Goal: Task Accomplishment & Management: Manage account settings

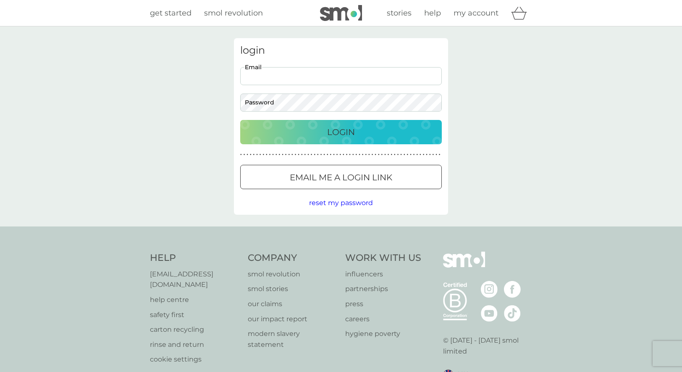
click at [274, 82] on input "Email" at bounding box center [341, 76] width 202 height 18
type input "[EMAIL_ADDRESS][DOMAIN_NAME]"
click at [352, 130] on p "Login" at bounding box center [341, 132] width 28 height 13
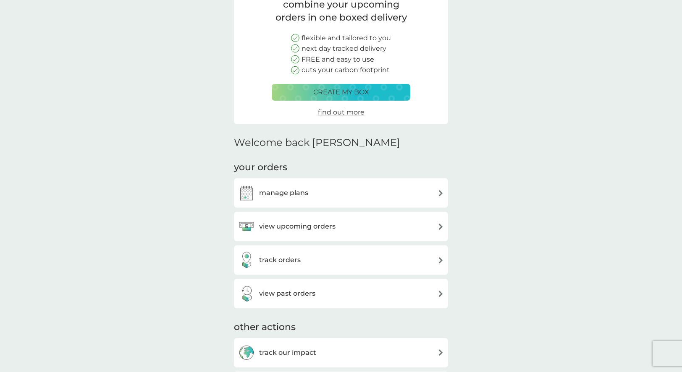
scroll to position [84, 0]
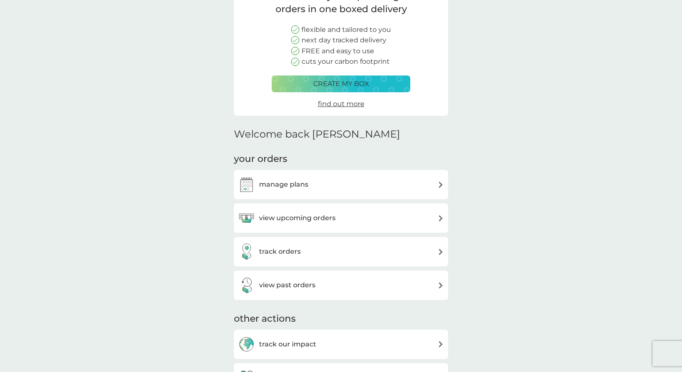
click at [299, 188] on h3 "manage plans" at bounding box center [283, 184] width 49 height 11
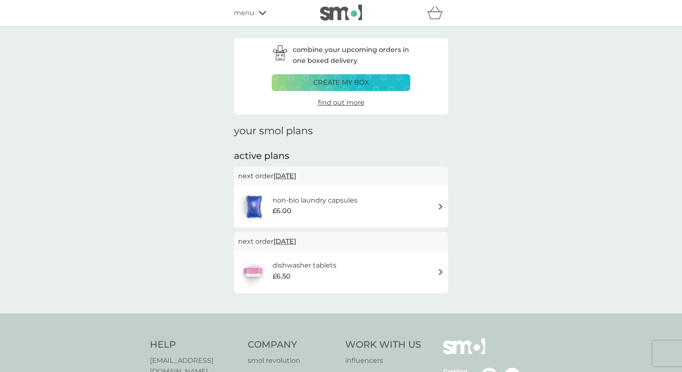
click at [439, 206] on img at bounding box center [441, 207] width 6 height 6
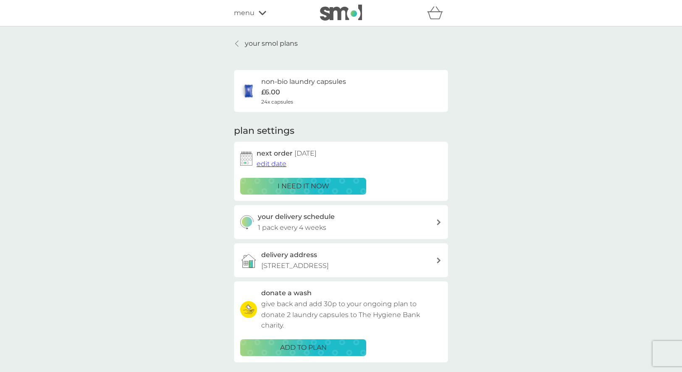
click at [323, 186] on p "i need it now" at bounding box center [304, 186] width 52 height 11
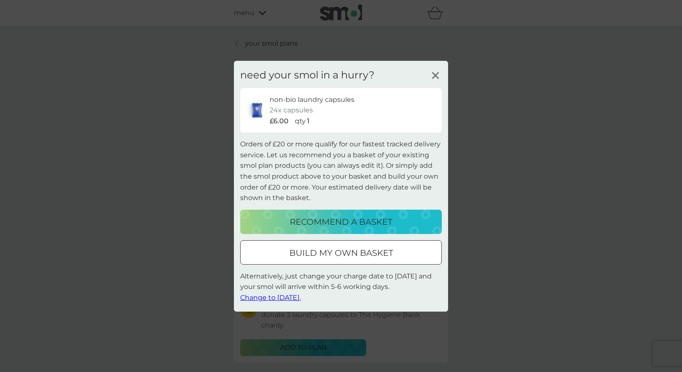
click at [436, 74] on line at bounding box center [435, 75] width 6 height 6
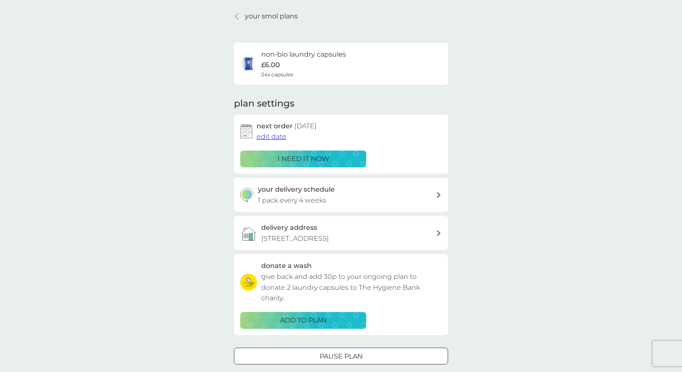
scroll to position [42, 0]
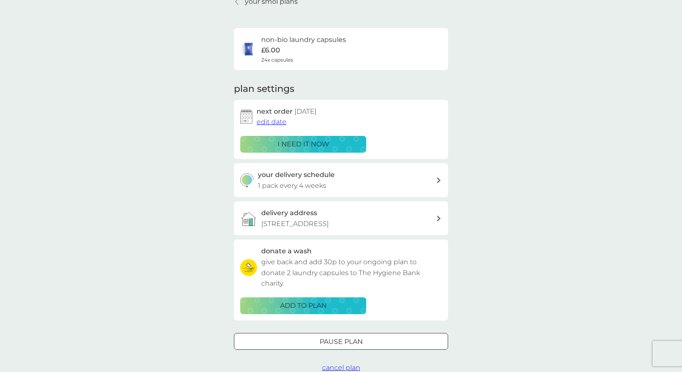
click at [435, 181] on div at bounding box center [438, 181] width 7 height 6
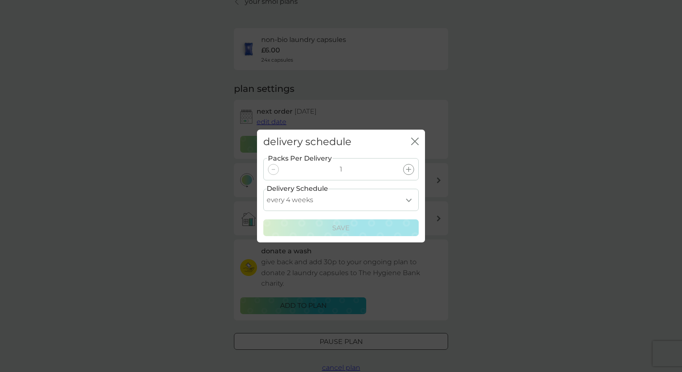
click at [409, 199] on select "every 1 week every 2 weeks every 3 weeks every 4 weeks every 5 weeks every 6 we…" at bounding box center [340, 200] width 155 height 22
select select "21"
click at [263, 189] on select "every 1 week every 2 weeks every 3 weeks every 4 weeks every 5 weeks every 6 we…" at bounding box center [340, 200] width 155 height 22
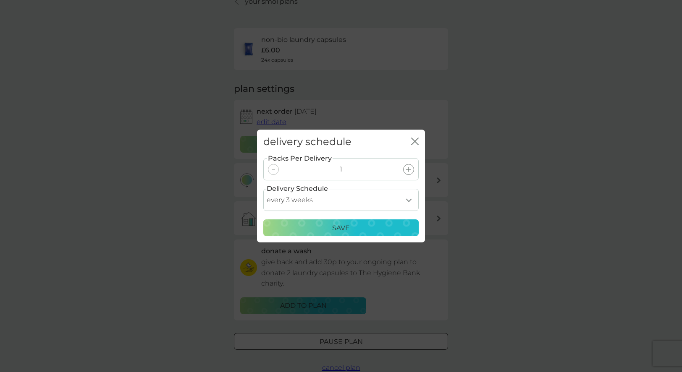
click at [344, 226] on p "Save" at bounding box center [341, 228] width 18 height 11
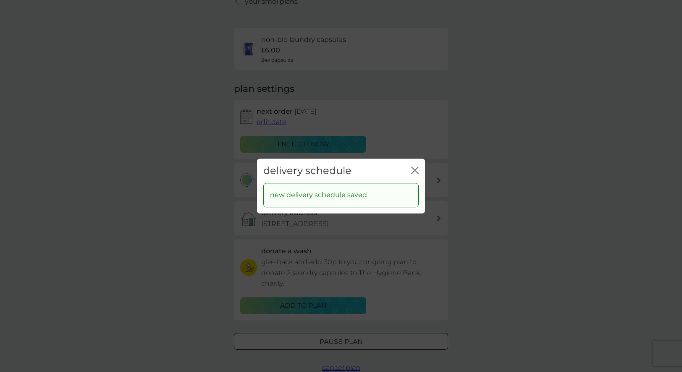
click at [417, 173] on icon "close" at bounding box center [416, 170] width 3 height 7
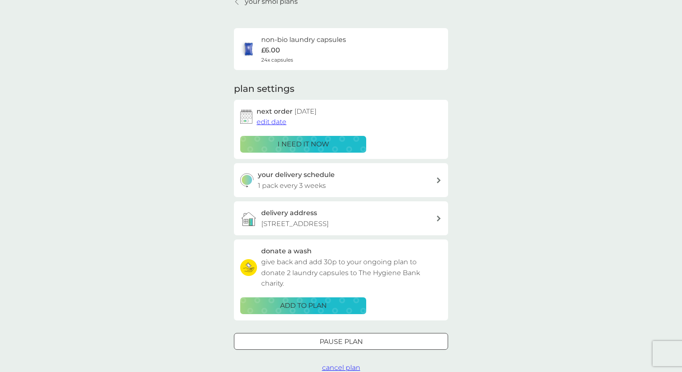
click at [278, 123] on span "edit date" at bounding box center [272, 122] width 30 height 8
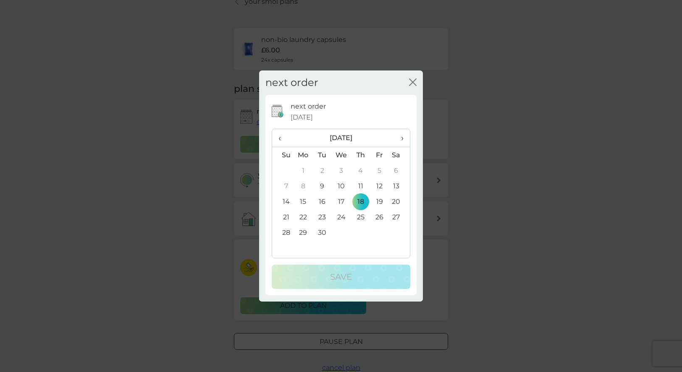
click at [323, 185] on td "9" at bounding box center [322, 186] width 19 height 16
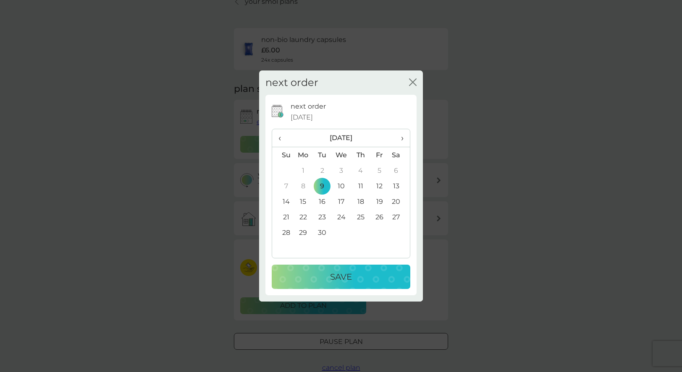
click at [351, 276] on p "Save" at bounding box center [341, 276] width 22 height 13
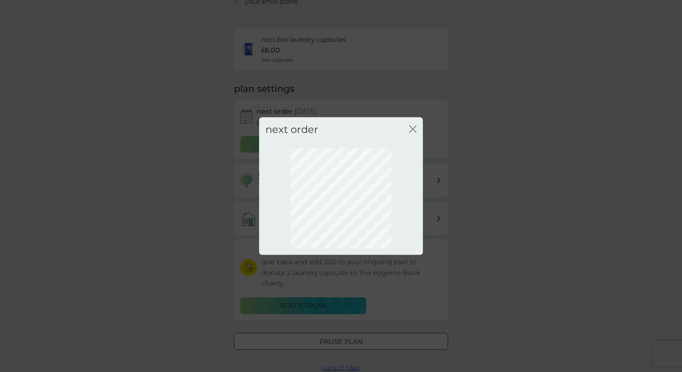
scroll to position [0, 0]
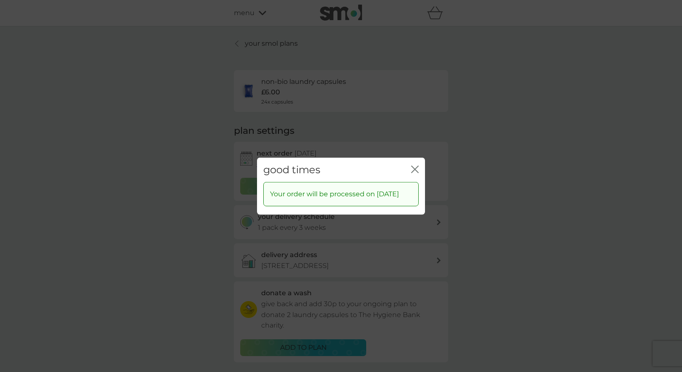
click at [416, 166] on icon "close" at bounding box center [416, 169] width 3 height 7
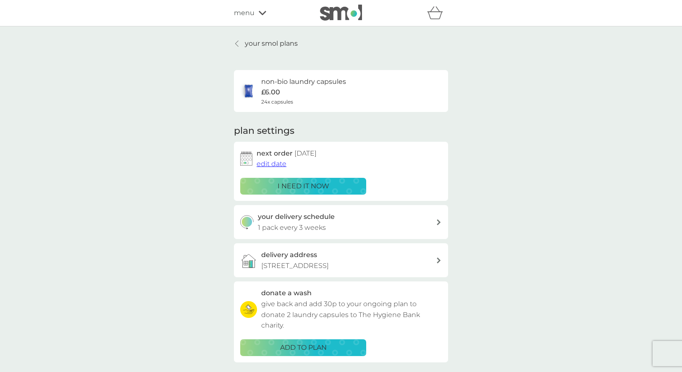
click at [278, 43] on p "your smol plans" at bounding box center [271, 43] width 53 height 11
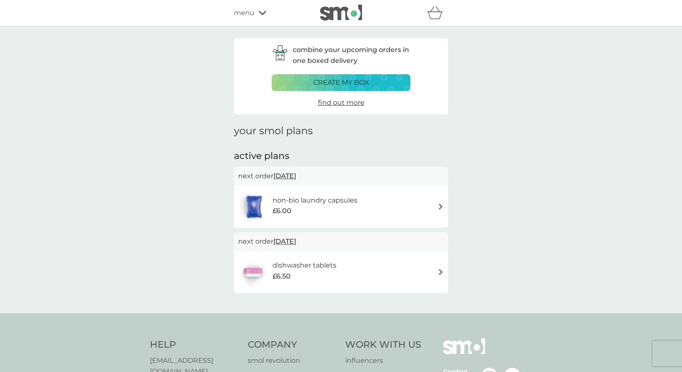
click at [438, 272] on img at bounding box center [441, 272] width 6 height 6
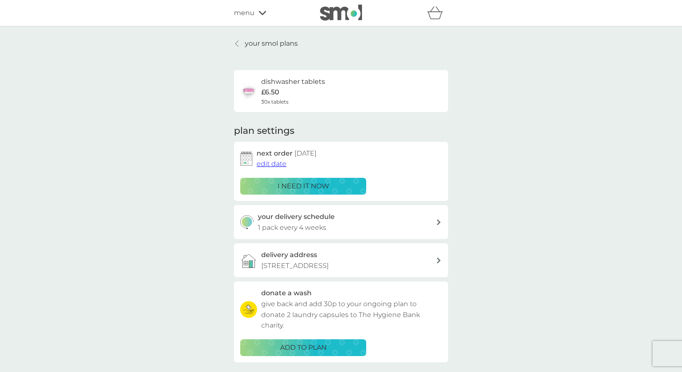
scroll to position [42, 0]
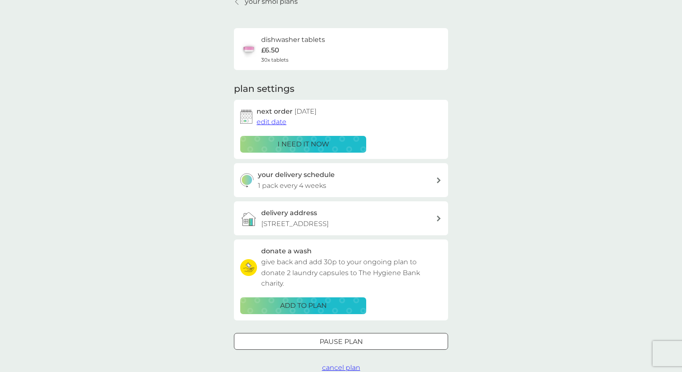
click at [279, 122] on span "edit date" at bounding box center [272, 122] width 30 height 8
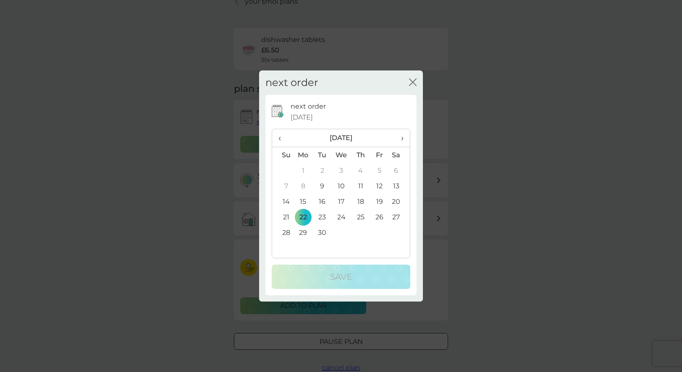
click at [414, 82] on icon "close" at bounding box center [413, 83] width 8 height 8
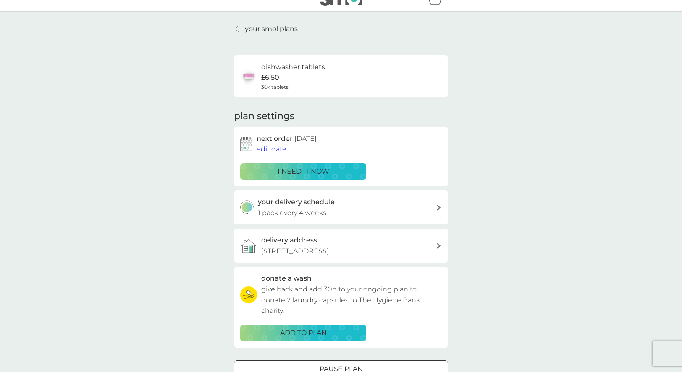
scroll to position [0, 0]
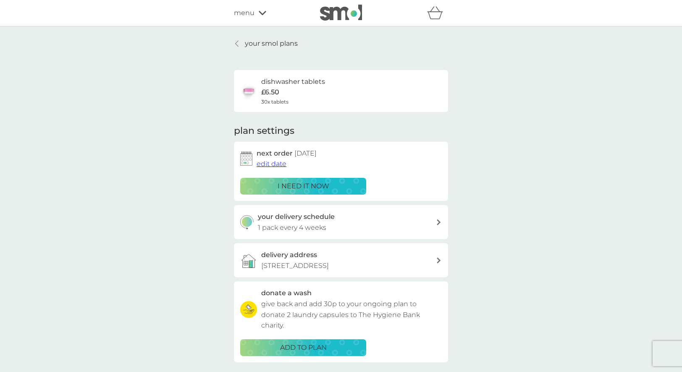
click at [252, 44] on p "your smol plans" at bounding box center [271, 43] width 53 height 11
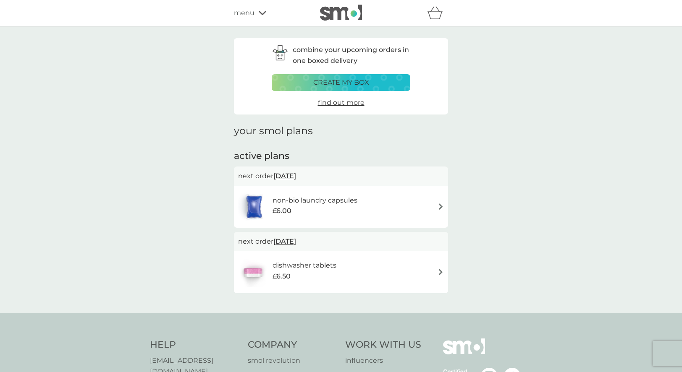
click at [438, 209] on img at bounding box center [441, 207] width 6 height 6
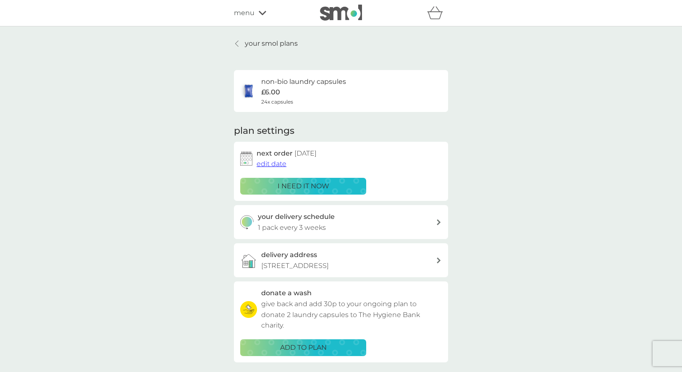
click at [275, 44] on p "your smol plans" at bounding box center [271, 43] width 53 height 11
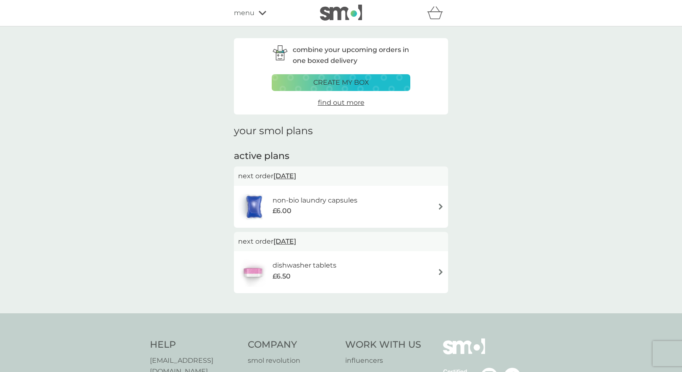
click at [264, 13] on icon at bounding box center [263, 13] width 8 height 4
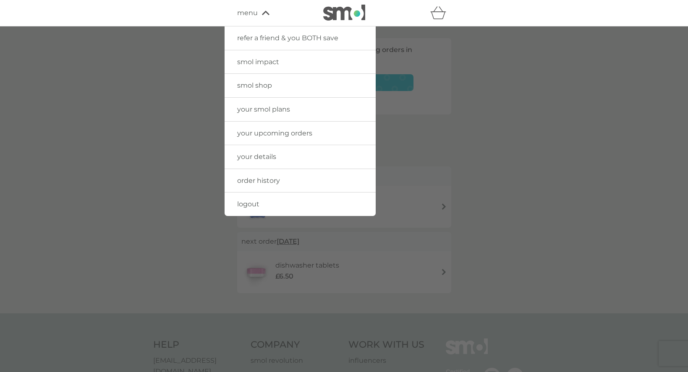
click at [252, 203] on span "logout" at bounding box center [248, 204] width 22 height 8
